Goal: Task Accomplishment & Management: Manage account settings

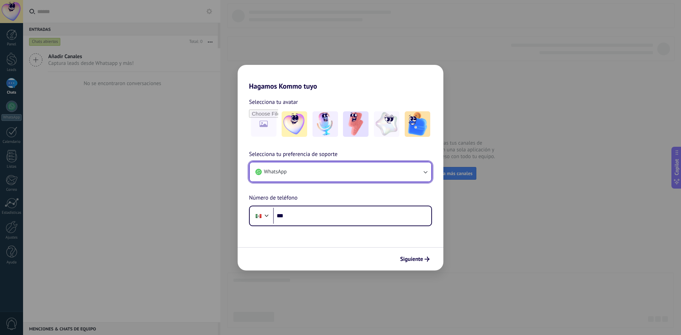
click at [319, 177] on button "WhatsApp" at bounding box center [341, 171] width 182 height 19
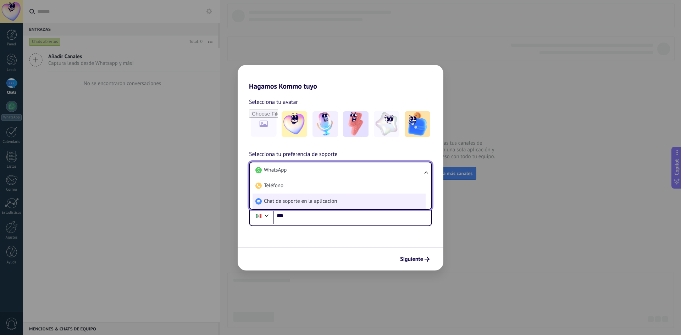
click at [297, 204] on span "Chat de soporte en la aplicación" at bounding box center [300, 201] width 73 height 7
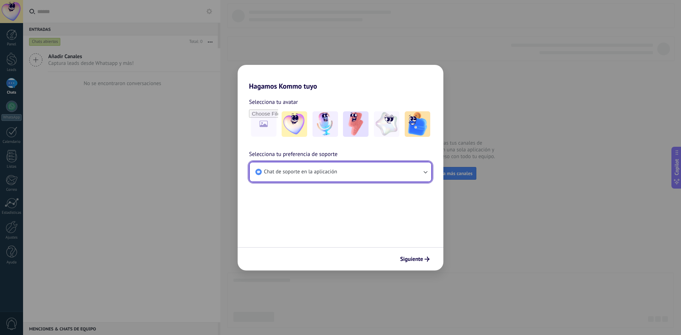
click at [320, 172] on span "Chat de soporte en la aplicación" at bounding box center [300, 172] width 73 height 7
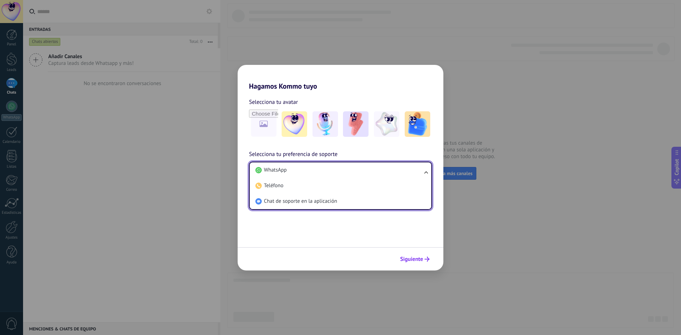
click at [401, 254] on button "Siguiente" at bounding box center [415, 259] width 36 height 12
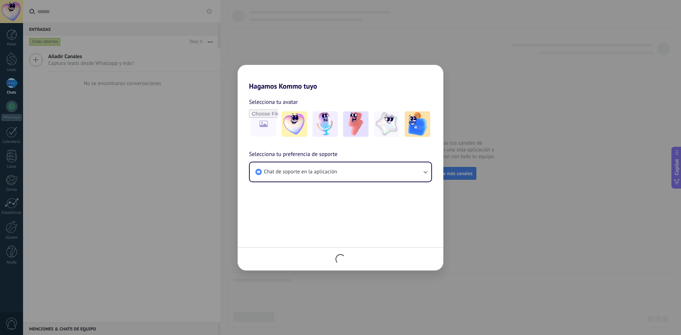
click at [408, 261] on div at bounding box center [341, 258] width 206 height 23
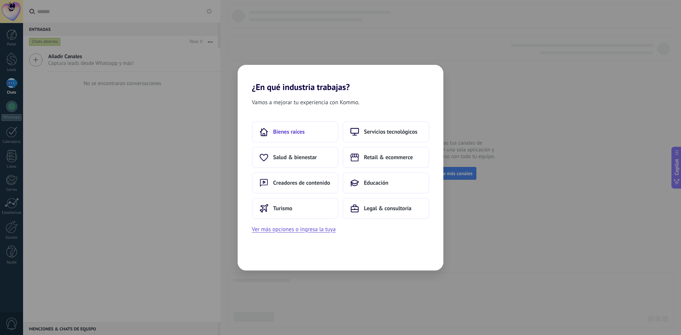
click at [328, 137] on button "Bienes raíces" at bounding box center [295, 131] width 87 height 21
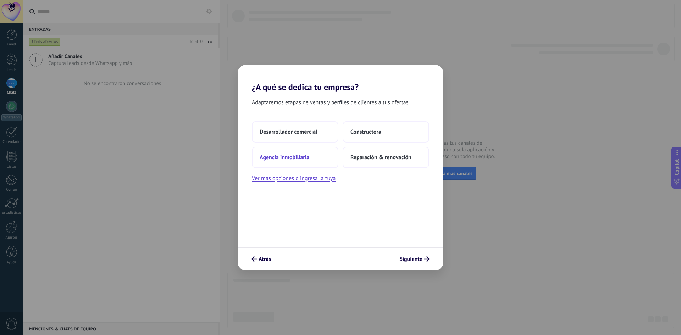
click at [315, 162] on button "Agencia inmobiliaria" at bounding box center [295, 157] width 87 height 21
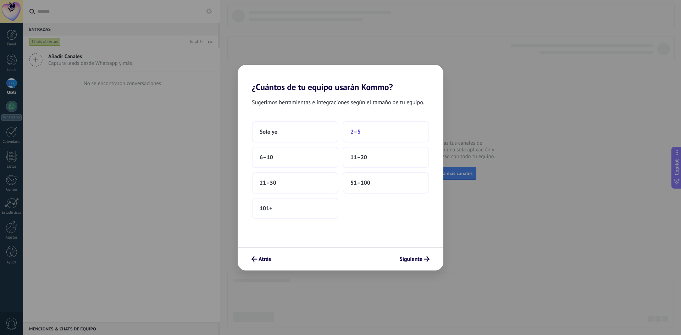
click at [388, 128] on button "2–5" at bounding box center [386, 131] width 87 height 21
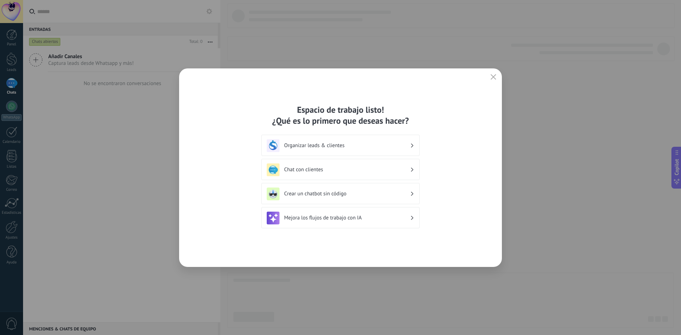
click at [366, 171] on h3 "Chat con clientes" at bounding box center [347, 169] width 126 height 7
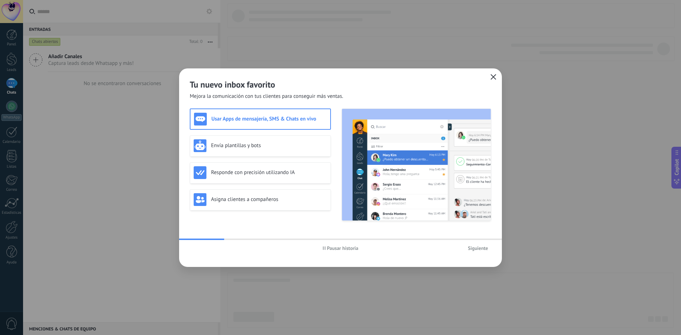
click at [493, 77] on use "button" at bounding box center [493, 76] width 5 height 5
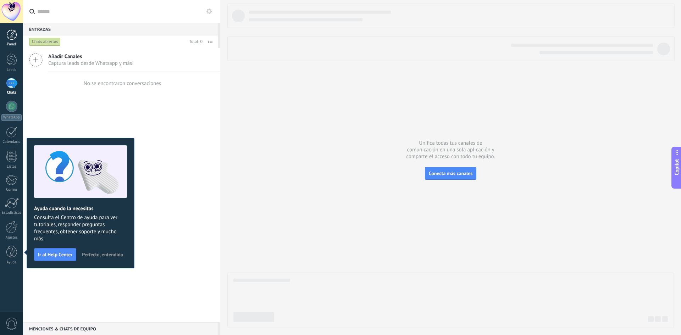
click at [18, 39] on link "Panel" at bounding box center [11, 37] width 23 height 17
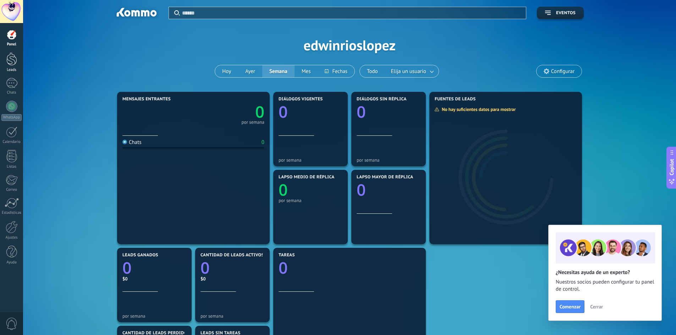
click at [9, 53] on div at bounding box center [11, 59] width 11 height 13
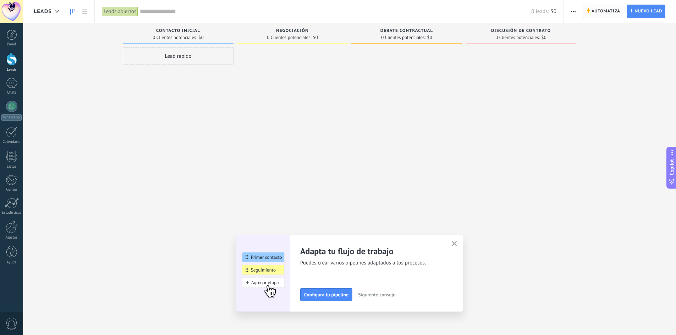
click at [601, 14] on span "Automatiza" at bounding box center [605, 11] width 29 height 13
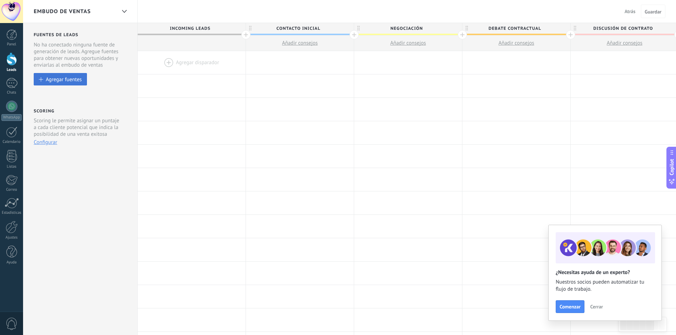
click at [64, 85] on button "Agregar fuentes" at bounding box center [60, 79] width 53 height 12
